Goal: Download file/media

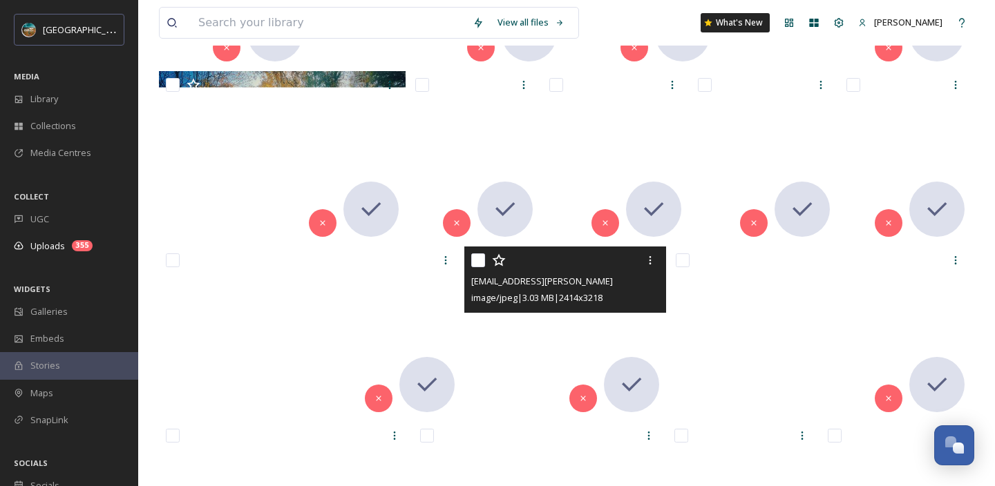
scroll to position [5828, 0]
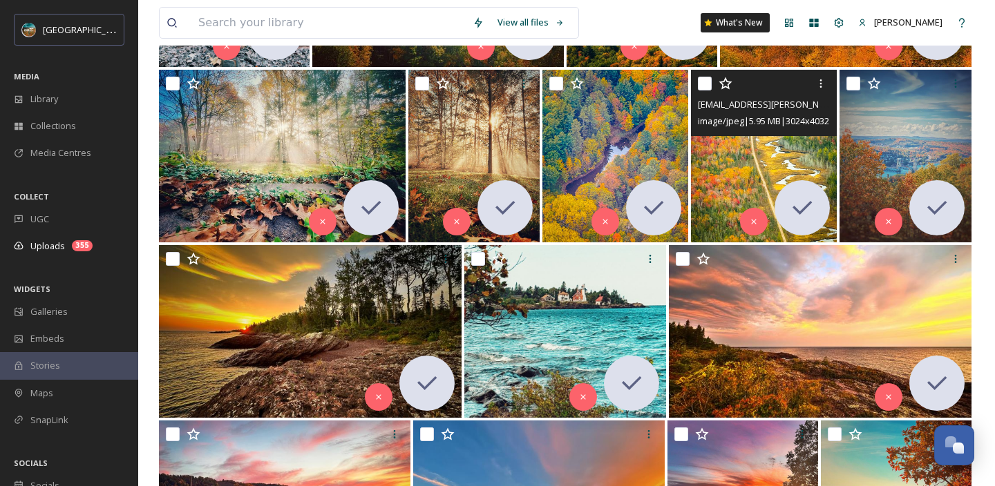
click at [741, 161] on img at bounding box center [764, 156] width 146 height 173
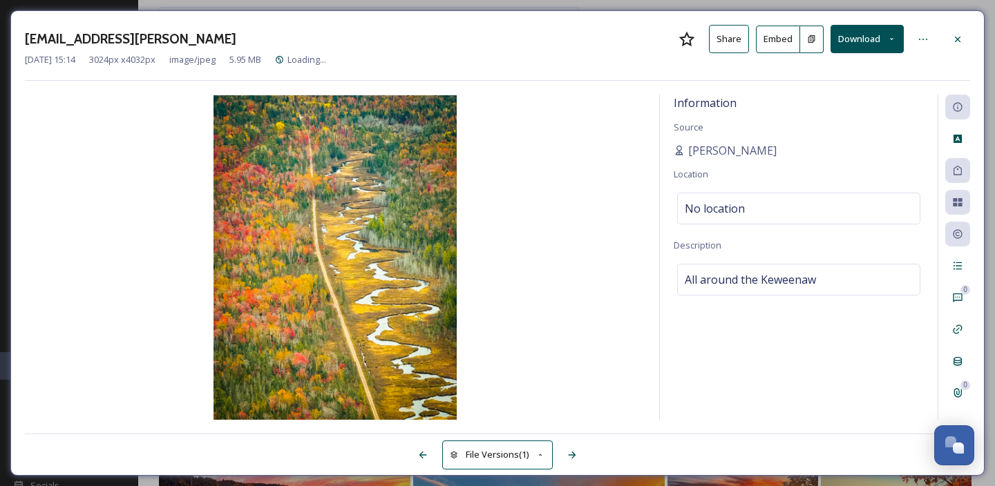
click at [871, 41] on button "Download" at bounding box center [867, 39] width 73 height 28
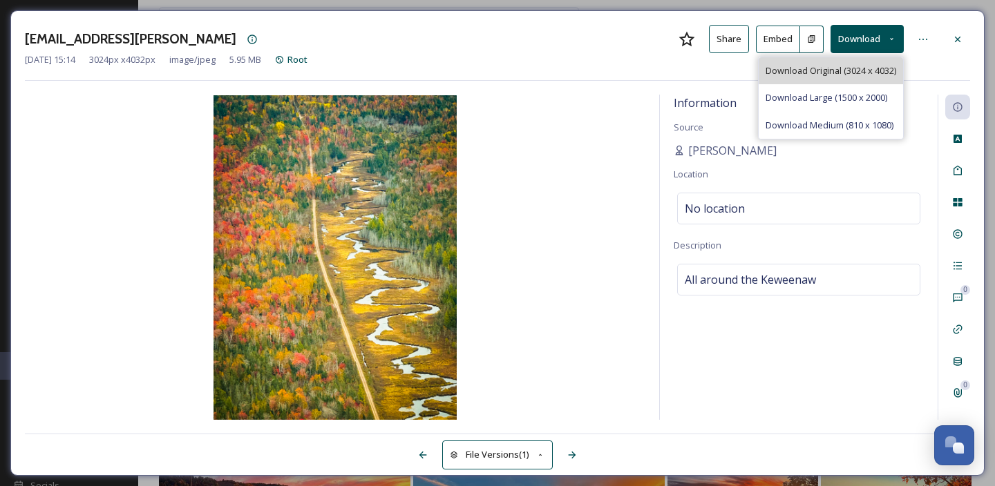
click at [851, 75] on span "Download Original (3024 x 4032)" at bounding box center [831, 70] width 131 height 13
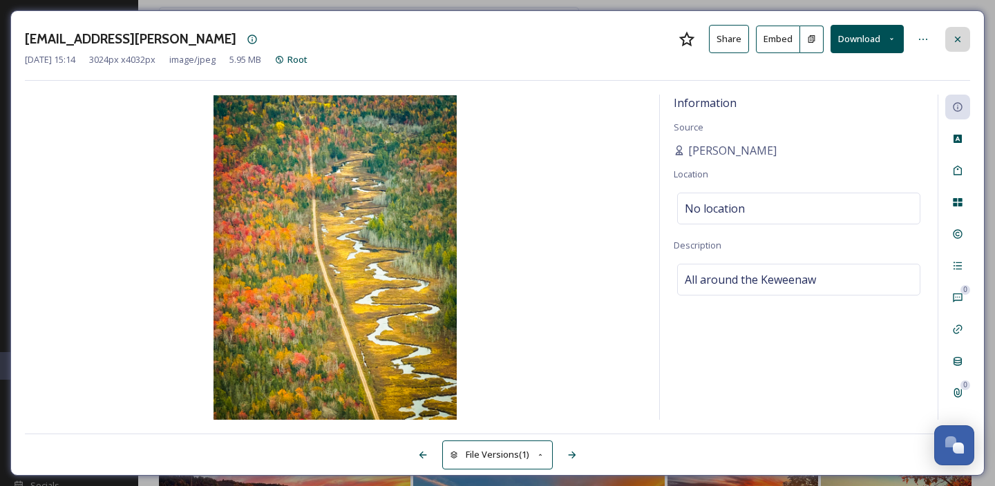
click at [957, 41] on icon at bounding box center [957, 39] width 11 height 11
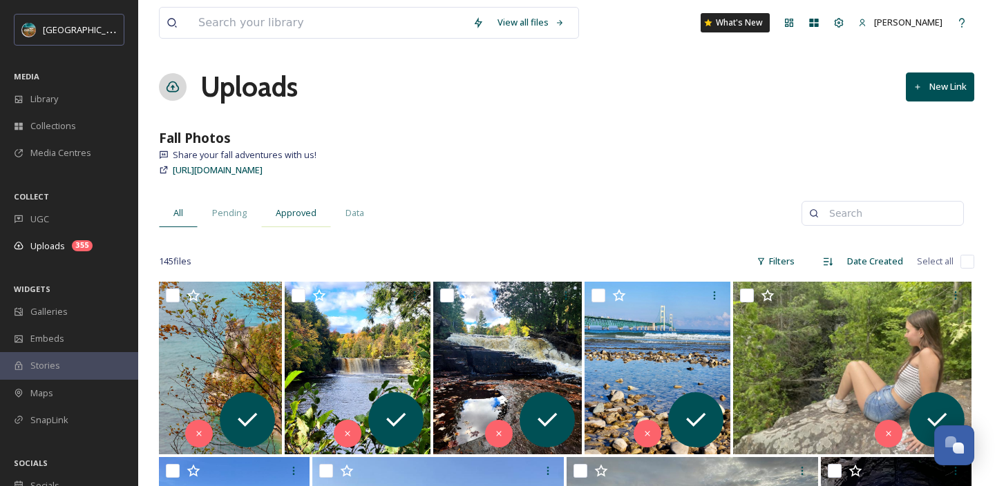
click at [293, 214] on span "Approved" at bounding box center [296, 213] width 41 height 13
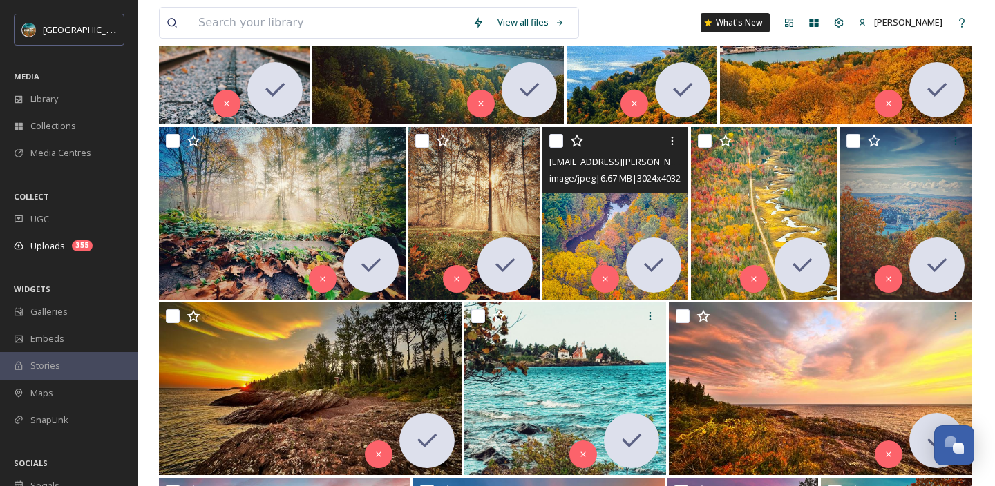
scroll to position [2845, 0]
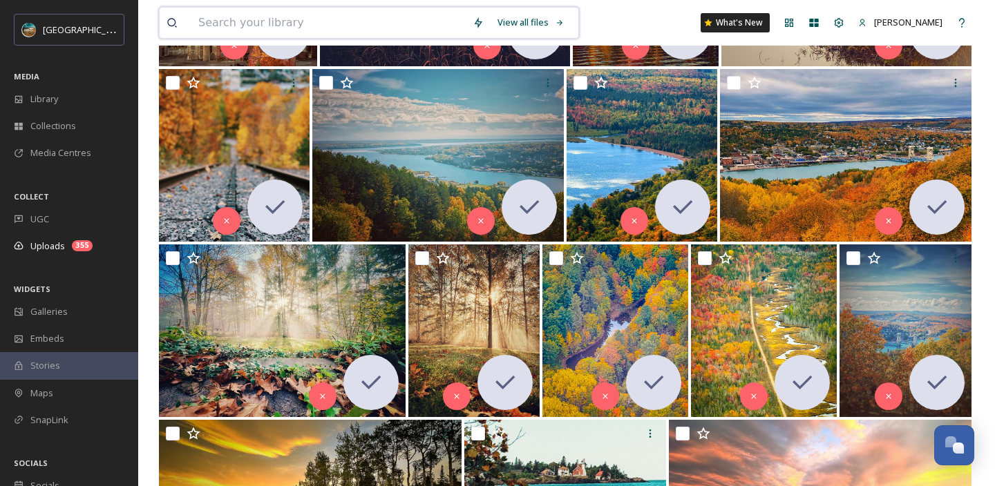
click at [416, 21] on input at bounding box center [328, 23] width 274 height 30
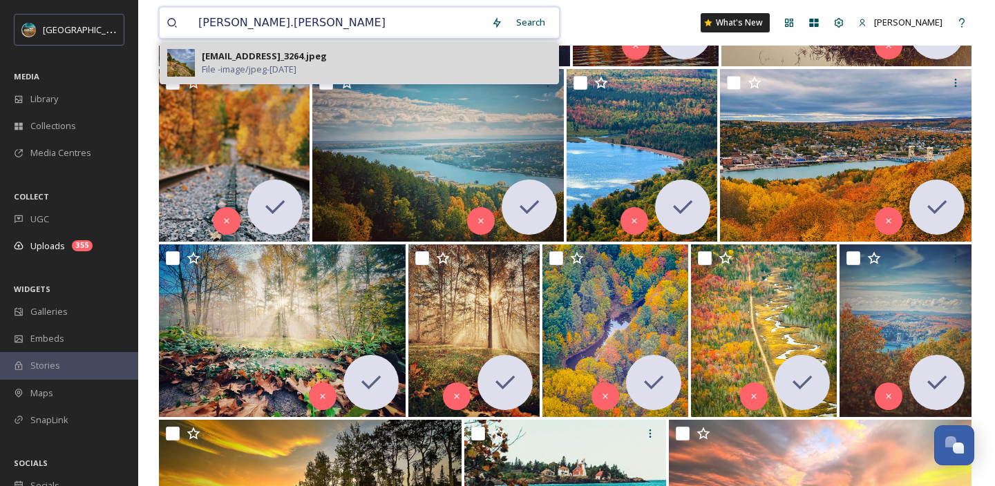
type input "[PERSON_NAME].[PERSON_NAME]"
click at [426, 66] on div "[EMAIL_ADDRESS]_3264.jpeg File - image/jpeg - [DATE]" at bounding box center [377, 63] width 350 height 26
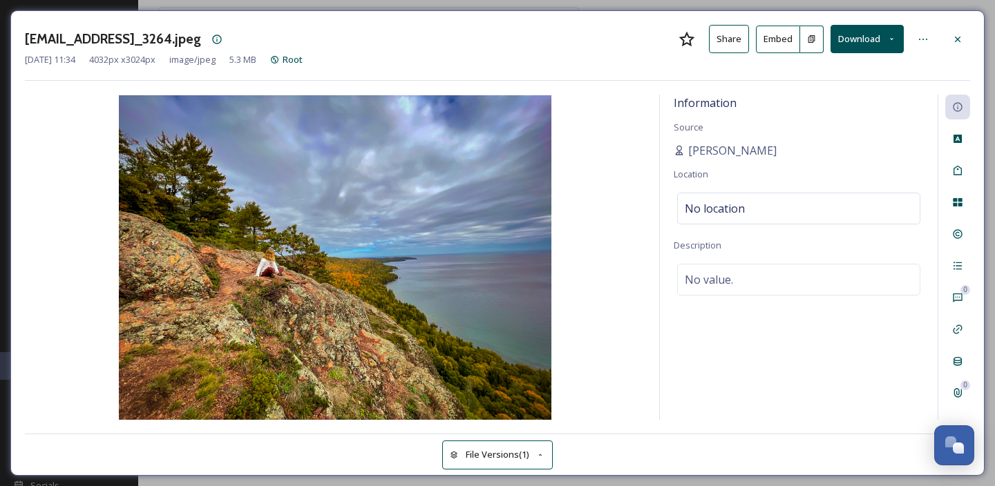
click at [868, 32] on button "Download" at bounding box center [867, 39] width 73 height 28
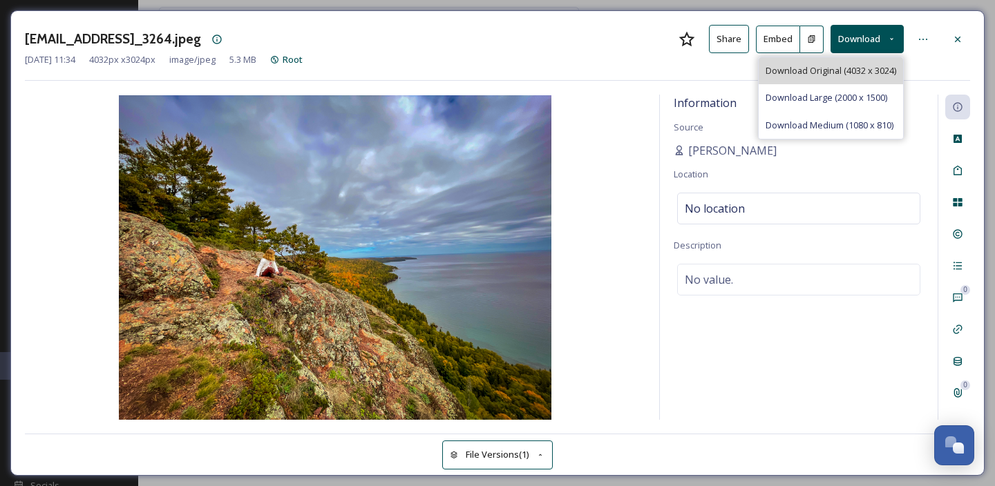
click at [849, 67] on span "Download Original (4032 x 3024)" at bounding box center [831, 70] width 131 height 13
